Goal: Navigation & Orientation: Go to known website

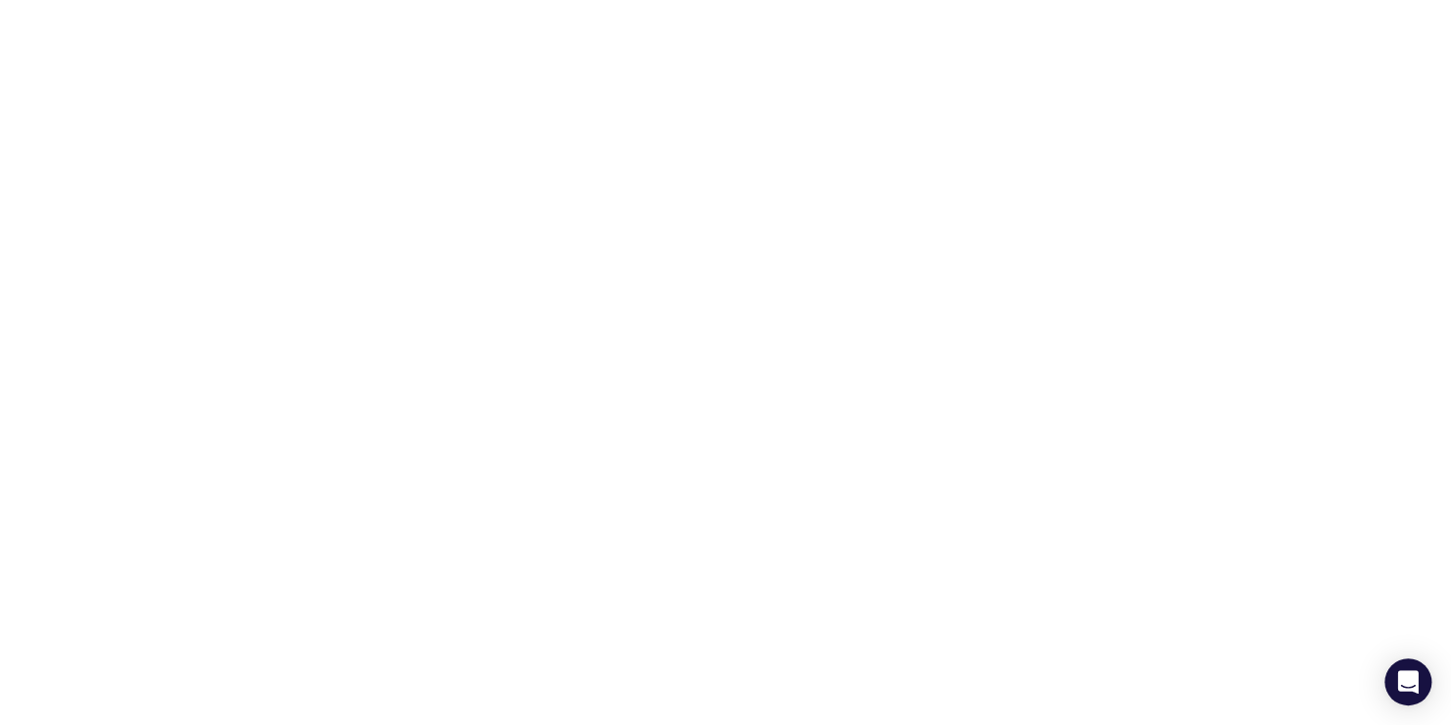
click at [713, 8] on html at bounding box center [725, 4] width 1451 height 8
